Goal: Task Accomplishment & Management: Complete application form

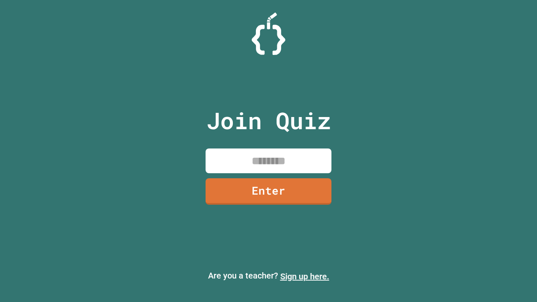
click at [304, 276] on link "Sign up here." at bounding box center [304, 276] width 49 height 10
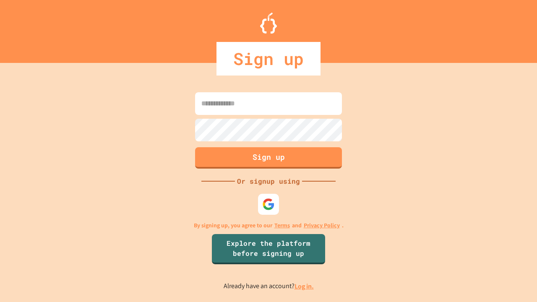
click at [304, 286] on link "Log in." at bounding box center [303, 286] width 19 height 9
